Goal: Find specific page/section: Find specific page/section

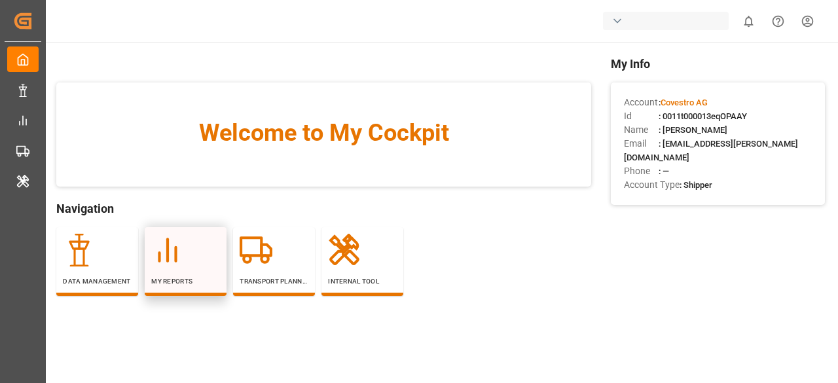
click at [199, 254] on div at bounding box center [185, 250] width 69 height 33
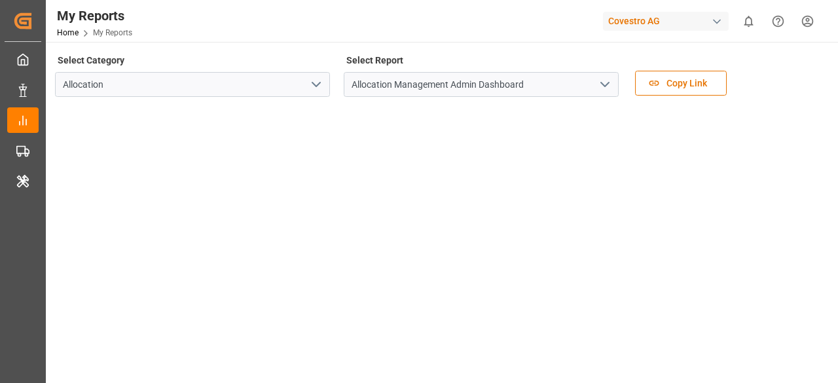
click at [600, 90] on icon "open menu" at bounding box center [605, 85] width 16 height 16
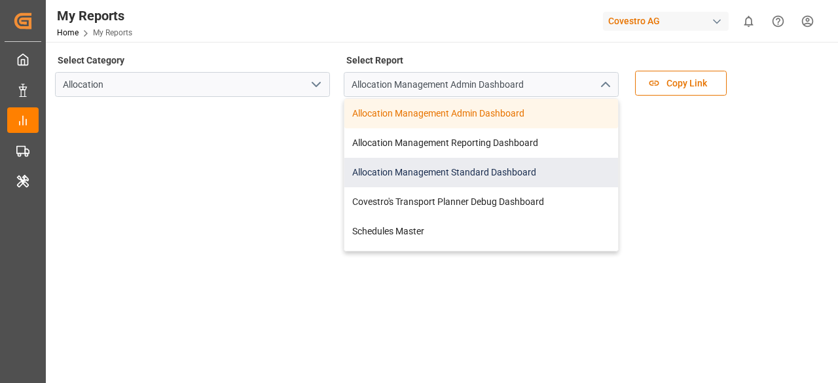
click at [551, 162] on div "Allocation Management Standard Dashboard" at bounding box center [481, 172] width 274 height 29
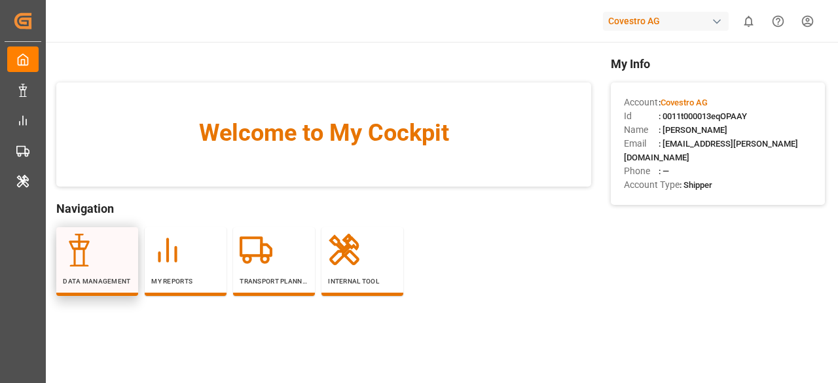
click at [119, 262] on div at bounding box center [97, 250] width 69 height 33
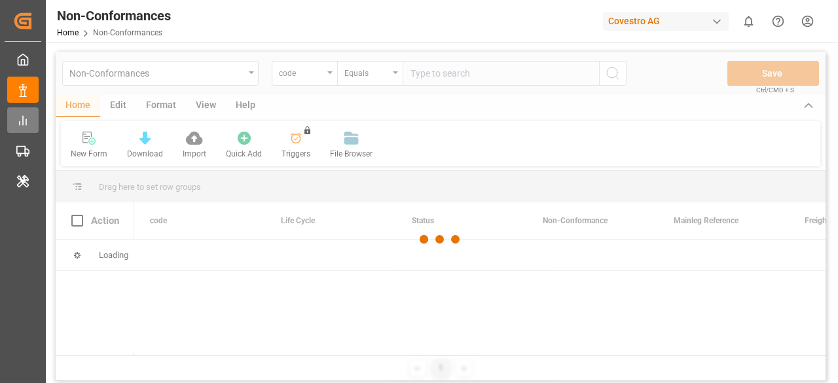
click at [25, 128] on div "My Reports My Reports" at bounding box center [22, 120] width 31 height 26
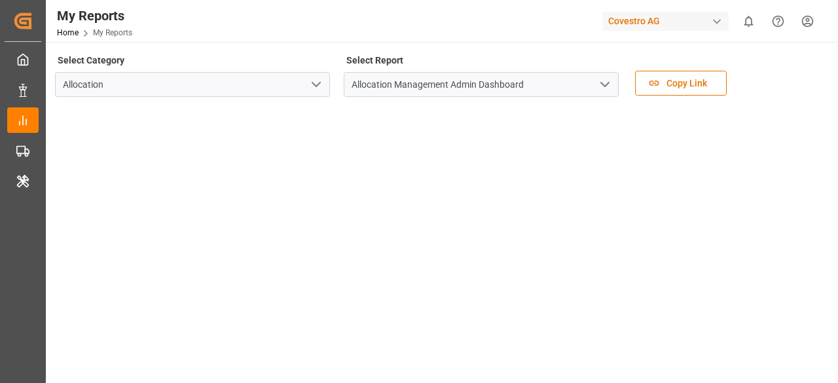
click at [606, 76] on button "open menu" at bounding box center [604, 85] width 20 height 20
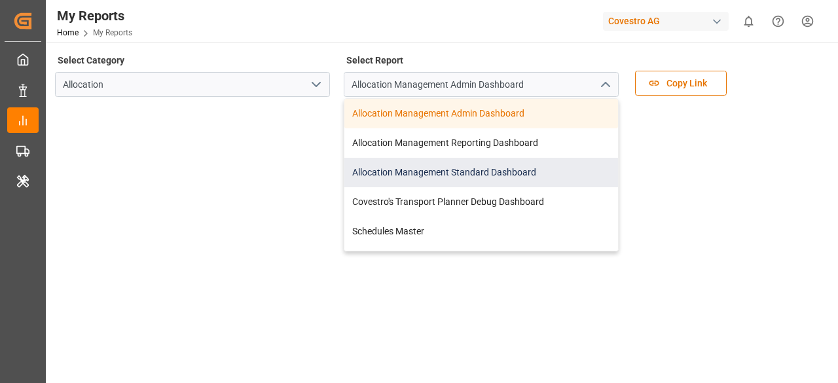
click at [479, 181] on div "Allocation Management Standard Dashboard" at bounding box center [481, 172] width 274 height 29
